Goal: Navigation & Orientation: Go to known website

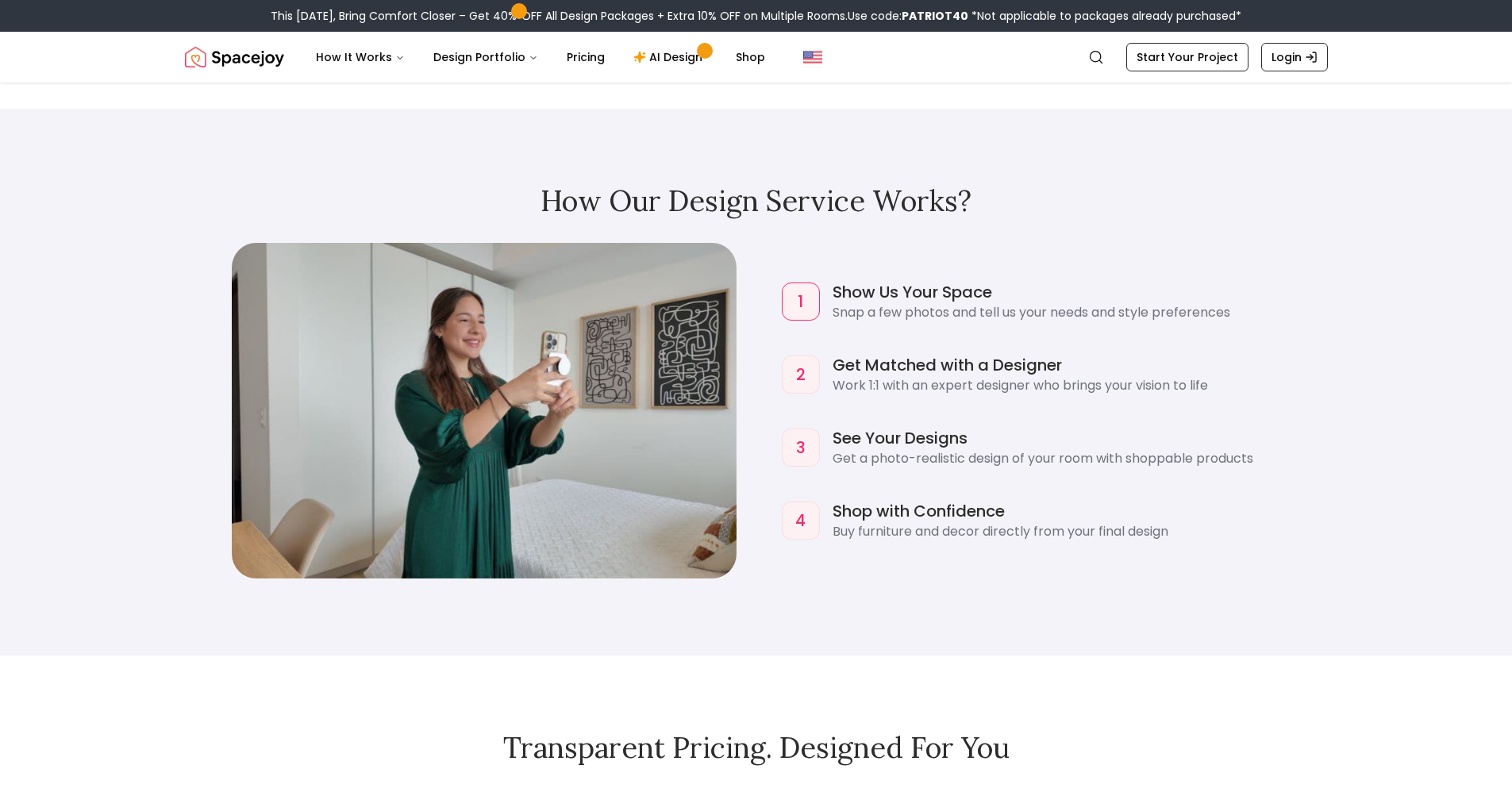
scroll to position [1576, 0]
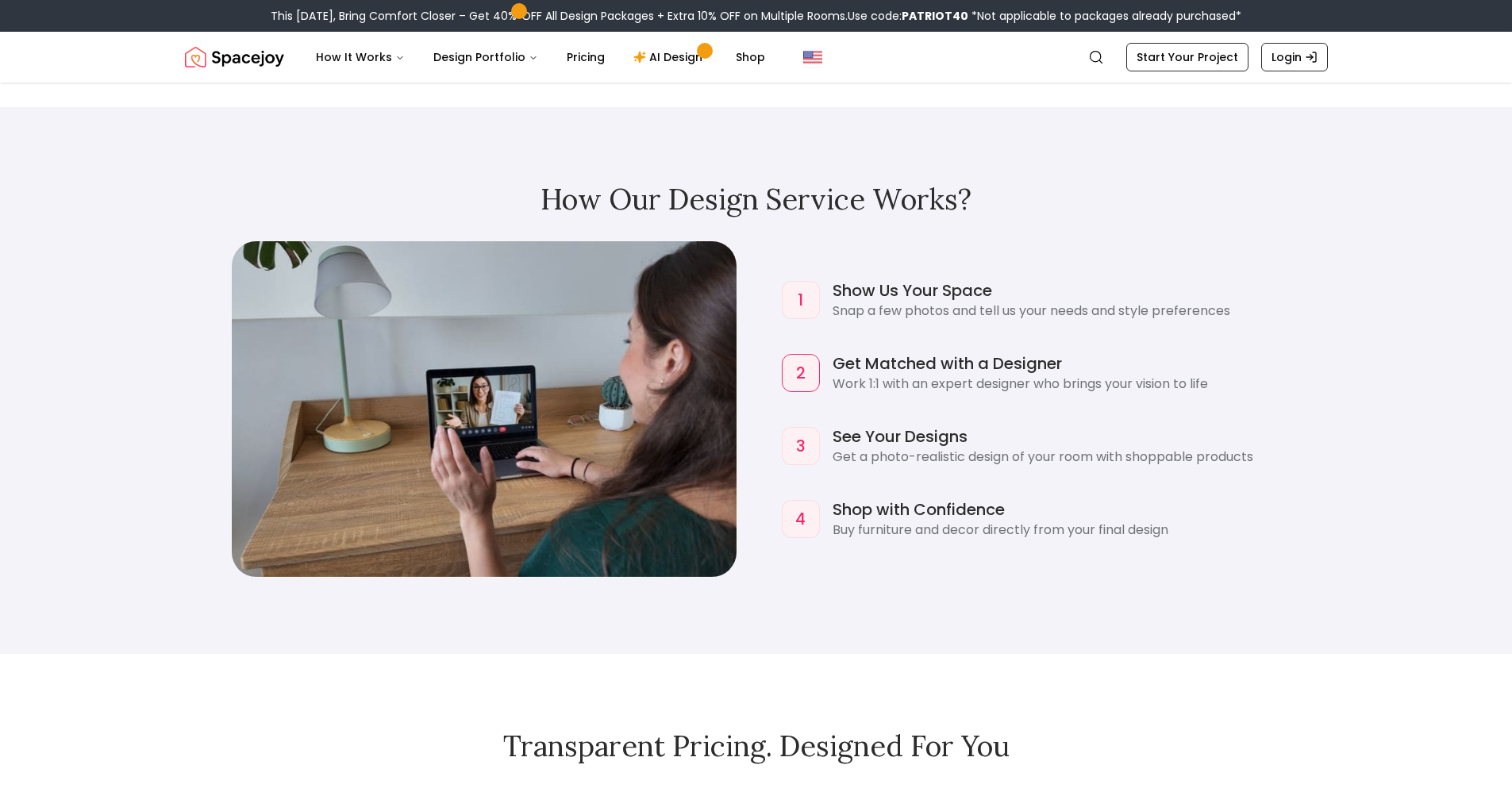
click at [234, 57] on img "Spacejoy" at bounding box center [235, 57] width 99 height 32
